Goal: Task Accomplishment & Management: Use online tool/utility

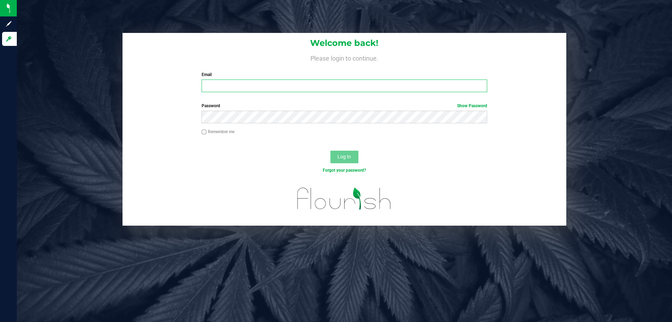
click at [213, 82] on input "Email" at bounding box center [344, 85] width 285 height 13
type input "[EMAIL_ADDRESS][DOMAIN_NAME]"
click at [330, 150] on button "Log In" at bounding box center [344, 156] width 28 height 13
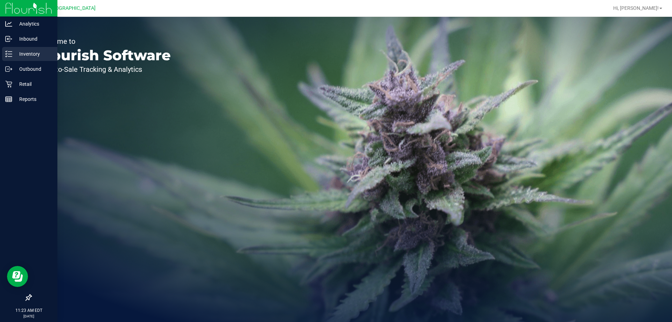
click at [7, 55] on icon at bounding box center [8, 53] width 7 height 7
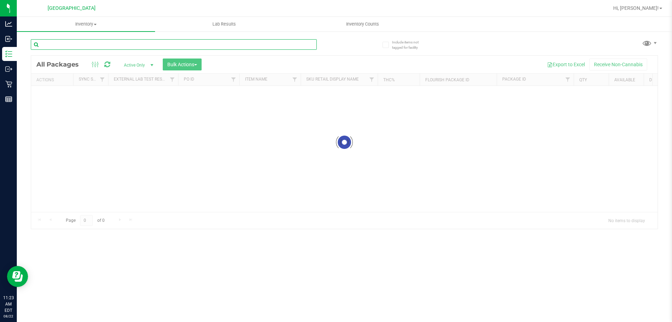
click at [59, 46] on div "Inventory All packages All inventory Waste log Create inventory Lab Results Inv…" at bounding box center [344, 169] width 655 height 305
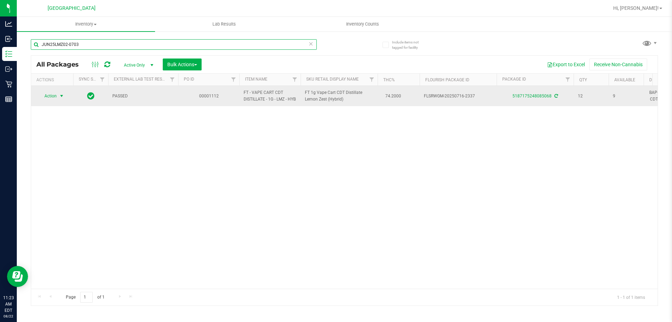
type input "JUN25LMZ02-0703"
click at [60, 99] on span "select" at bounding box center [62, 96] width 6 height 6
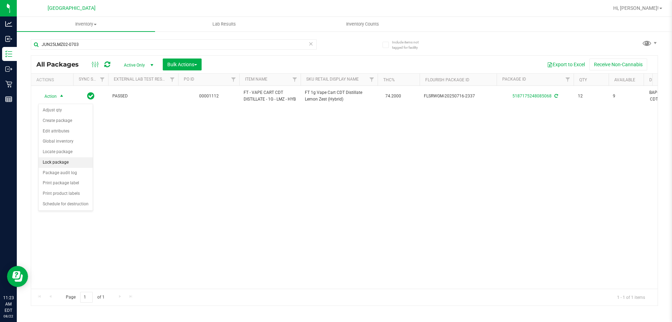
click at [65, 163] on li "Lock package" at bounding box center [65, 162] width 54 height 10
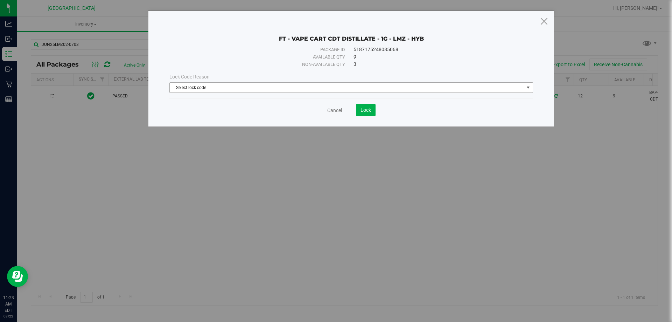
click at [212, 88] on span "Select lock code" at bounding box center [347, 88] width 354 height 10
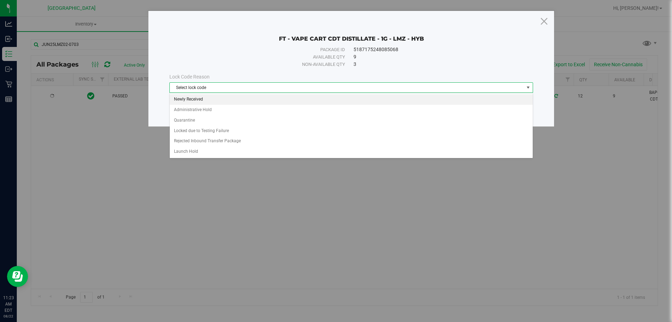
click at [207, 99] on li "Newly Received" at bounding box center [351, 99] width 363 height 10
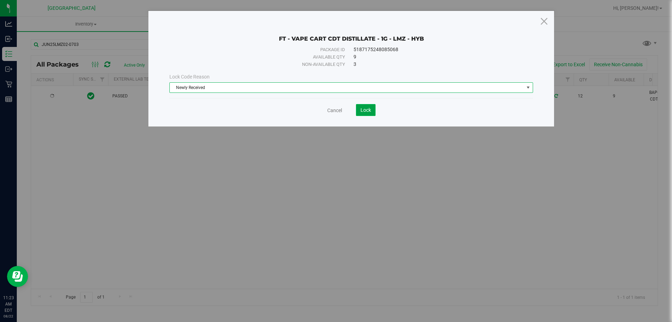
click at [361, 108] on span "Lock" at bounding box center [365, 110] width 10 height 6
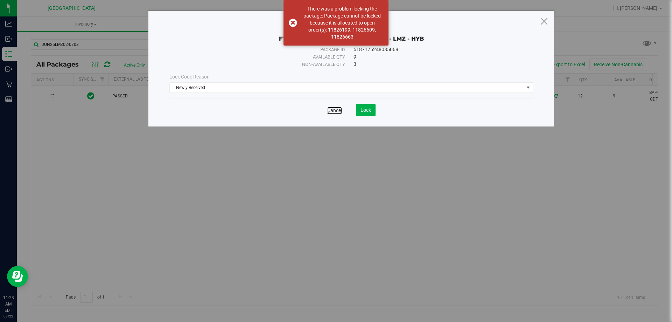
click at [338, 112] on link "Cancel" at bounding box center [334, 110] width 15 height 7
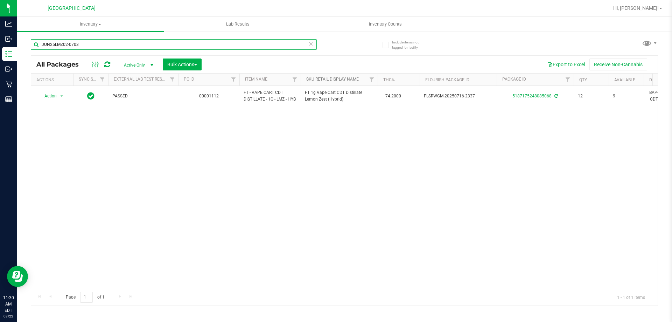
drag, startPoint x: 152, startPoint y: 49, endPoint x: 340, endPoint y: 77, distance: 190.3
click at [0, 112] on div "Analytics Inbound Inventory Outbound Retail Reports 11:30 AM EDT [DATE] 08/22 […" at bounding box center [336, 161] width 672 height 322
type input "7"
type input "aml"
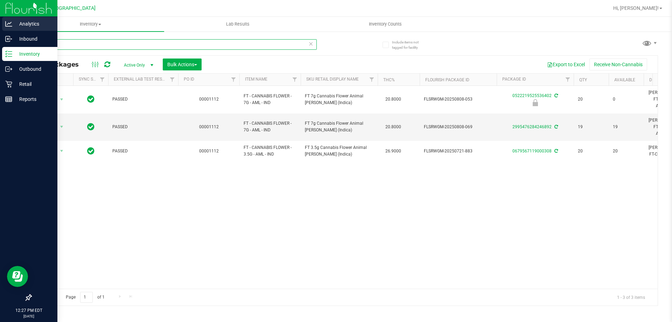
drag, startPoint x: 132, startPoint y: 40, endPoint x: 0, endPoint y: 29, distance: 132.0
click at [0, 29] on div "Analytics Inbound Inventory Outbound Retail Reports 12:27 PM EDT [DATE] 08/22 […" at bounding box center [336, 161] width 672 height 322
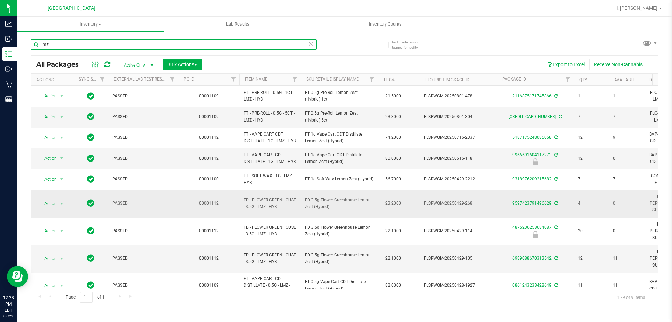
scroll to position [5, 0]
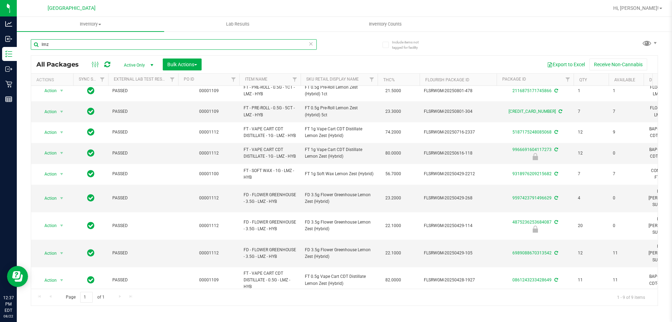
drag, startPoint x: 65, startPoint y: 41, endPoint x: 40, endPoint y: 51, distance: 27.2
click at [40, 51] on div "lmz" at bounding box center [174, 47] width 286 height 16
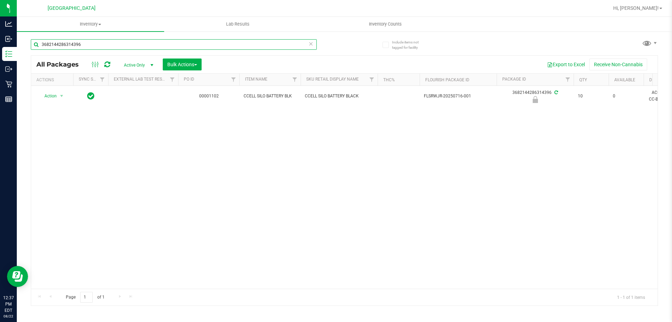
drag, startPoint x: 118, startPoint y: 42, endPoint x: 29, endPoint y: 51, distance: 88.6
click at [29, 51] on div "Include items not tagged for facility 3682144286314396 All Packages Active Only…" at bounding box center [344, 137] width 655 height 213
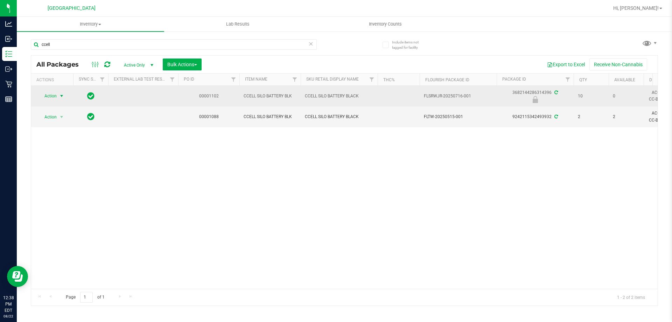
click at [48, 95] on span "Action" at bounding box center [47, 96] width 19 height 10
click at [54, 97] on span "Action" at bounding box center [47, 96] width 19 height 10
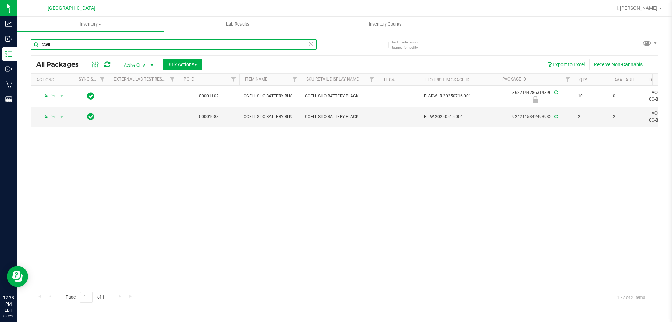
drag, startPoint x: 61, startPoint y: 43, endPoint x: 28, endPoint y: 44, distance: 33.6
click at [28, 44] on div "Include items not tagged for facility ccell All Packages Active Only Active Onl…" at bounding box center [344, 137] width 655 height 213
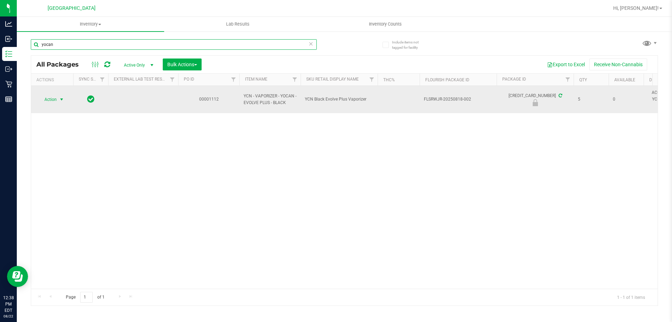
type input "yocan"
click at [58, 101] on span "select" at bounding box center [61, 99] width 9 height 10
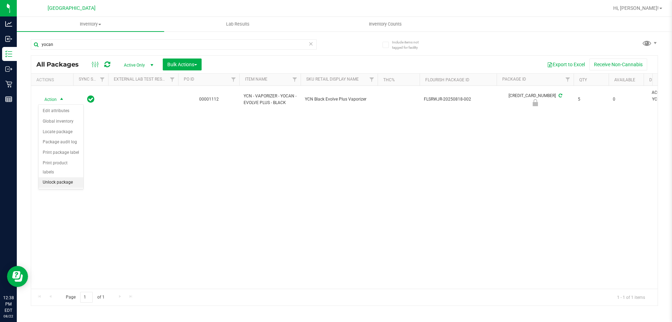
click at [54, 177] on li "Unlock package" at bounding box center [60, 182] width 45 height 10
